Goal: Complete application form

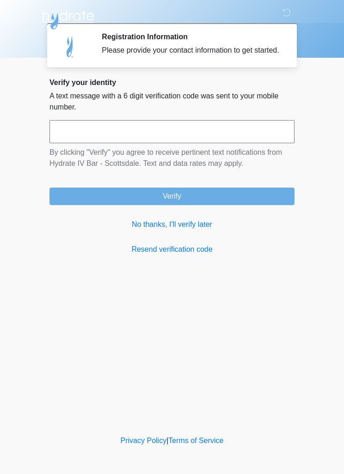
click at [65, 135] on input "text" at bounding box center [171, 131] width 245 height 23
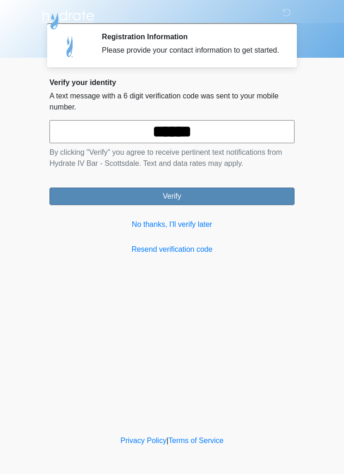
type input "******"
click at [79, 204] on button "Verify" at bounding box center [171, 197] width 245 height 18
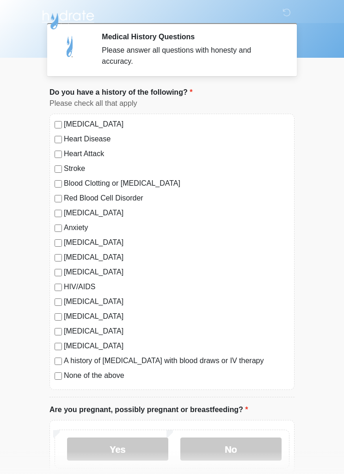
click at [67, 377] on label "None of the above" at bounding box center [177, 375] width 226 height 11
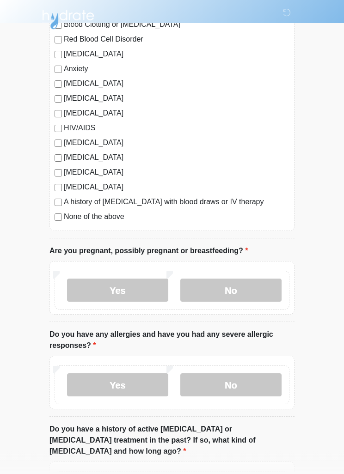
scroll to position [160, 0]
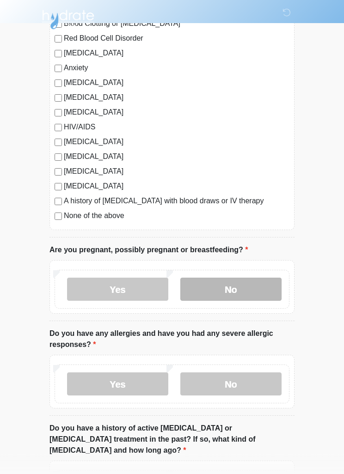
click at [211, 295] on label "No" at bounding box center [230, 289] width 101 height 23
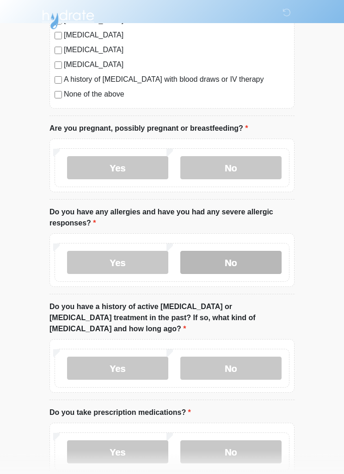
click at [230, 254] on label "No" at bounding box center [230, 263] width 101 height 23
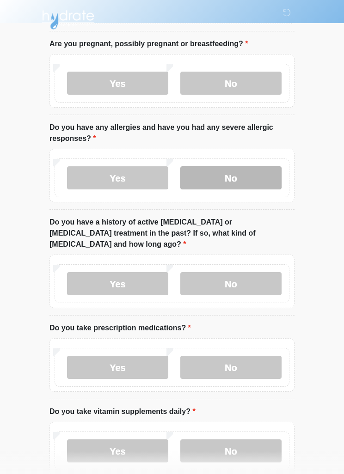
scroll to position [408, 0]
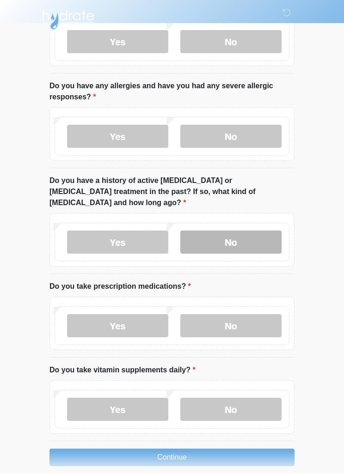
click at [213, 231] on label "No" at bounding box center [230, 242] width 101 height 23
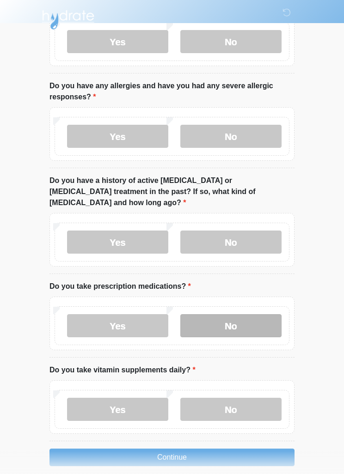
click at [211, 316] on label "No" at bounding box center [230, 325] width 101 height 23
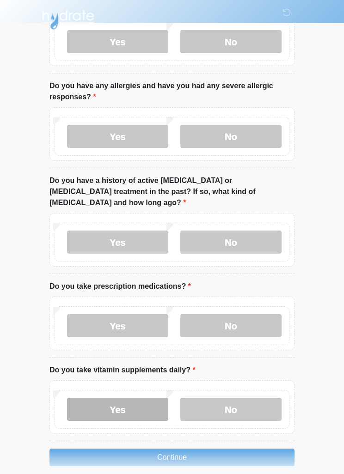
click at [123, 399] on label "Yes" at bounding box center [117, 409] width 101 height 23
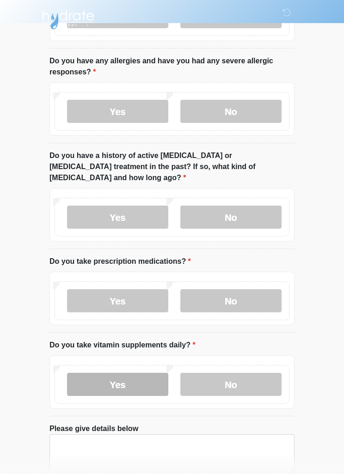
scroll to position [473, 0]
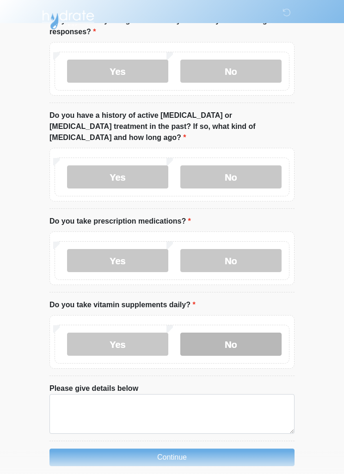
click at [216, 334] on label "No" at bounding box center [230, 344] width 101 height 23
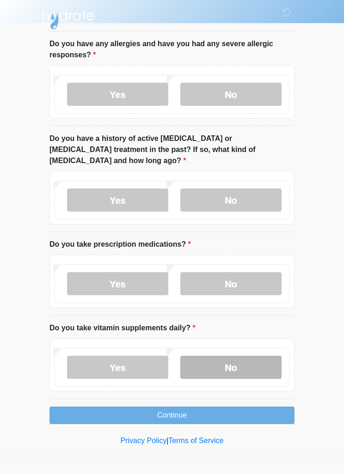
scroll to position [408, 0]
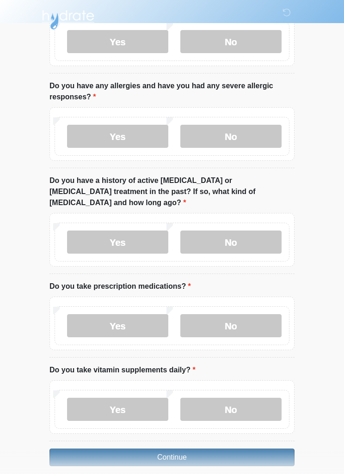
click at [137, 449] on button "Continue" at bounding box center [171, 458] width 245 height 18
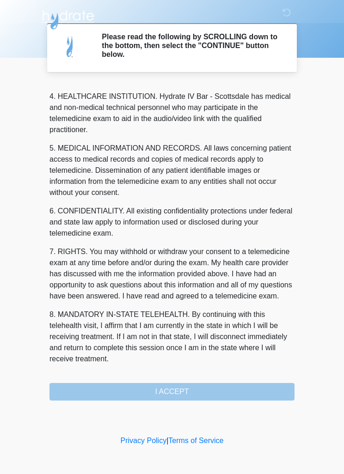
scroll to position [258, 0]
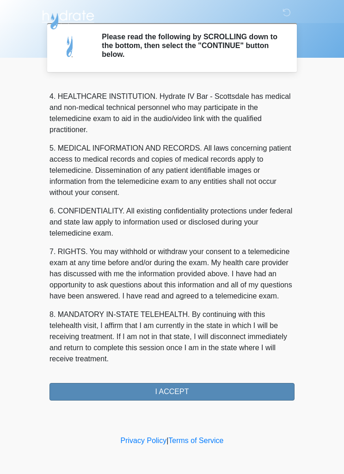
click at [112, 399] on button "I ACCEPT" at bounding box center [171, 392] width 245 height 18
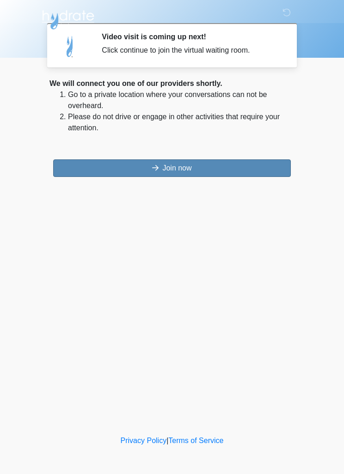
click at [247, 170] on button "Join now" at bounding box center [172, 169] width 238 height 18
